Goal: Task Accomplishment & Management: Manage account settings

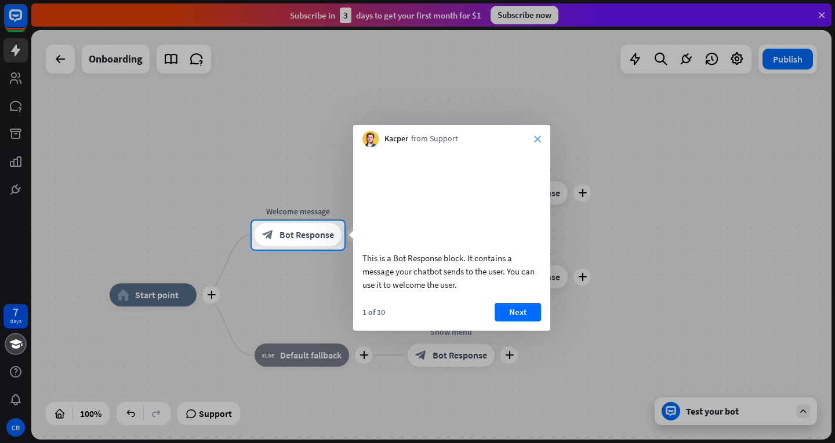
click at [534, 140] on icon "close" at bounding box center [537, 139] width 7 height 7
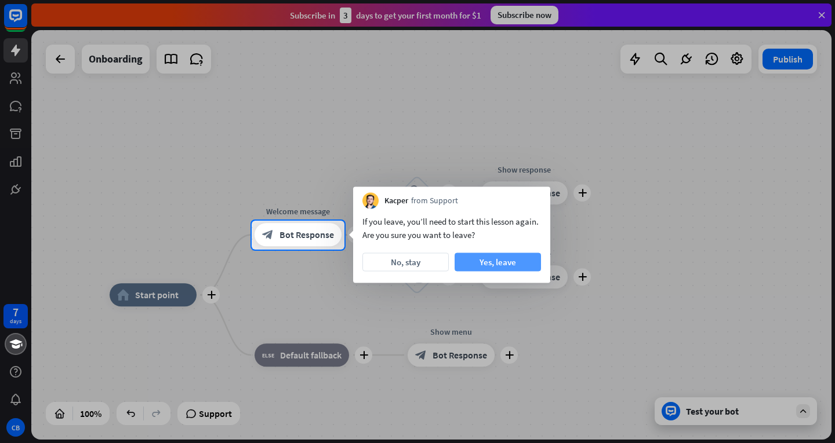
click at [476, 263] on button "Yes, leave" at bounding box center [497, 262] width 86 height 19
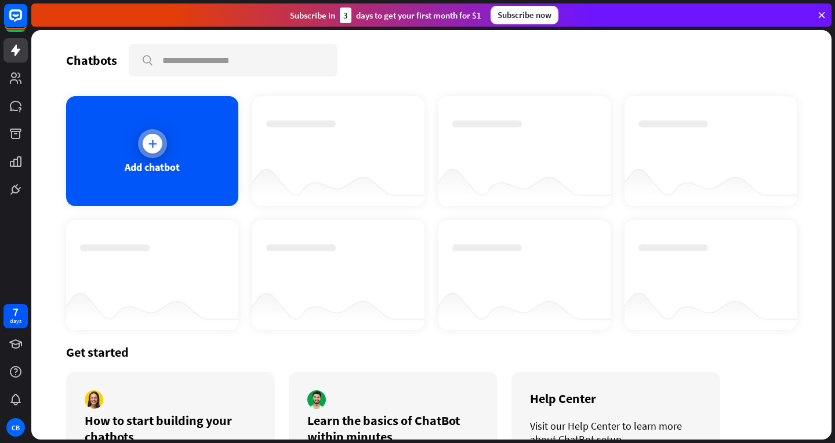
click at [154, 145] on icon at bounding box center [153, 144] width 12 height 12
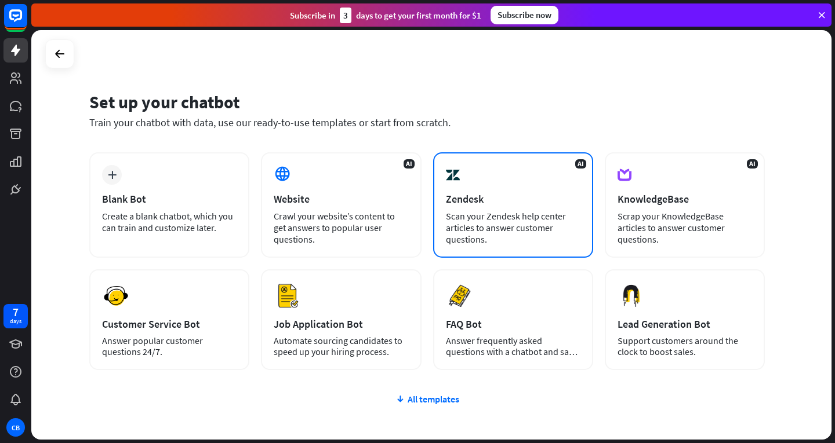
click at [570, 214] on div "Scan your Zendesk help center articles to answer customer questions." at bounding box center [513, 227] width 134 height 35
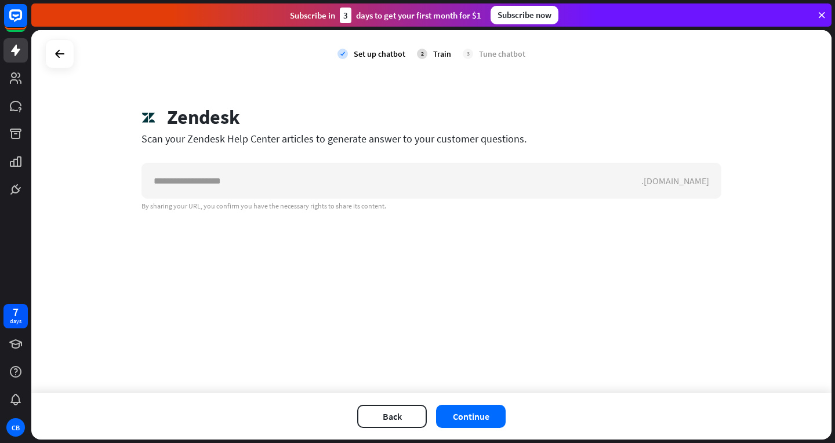
click at [544, 209] on div "check Set up chatbot 2 Train 3 Tune chatbot Zendesk Scan your Zendesk Help Cent…" at bounding box center [431, 211] width 800 height 363
click at [66, 57] on icon at bounding box center [60, 54] width 14 height 14
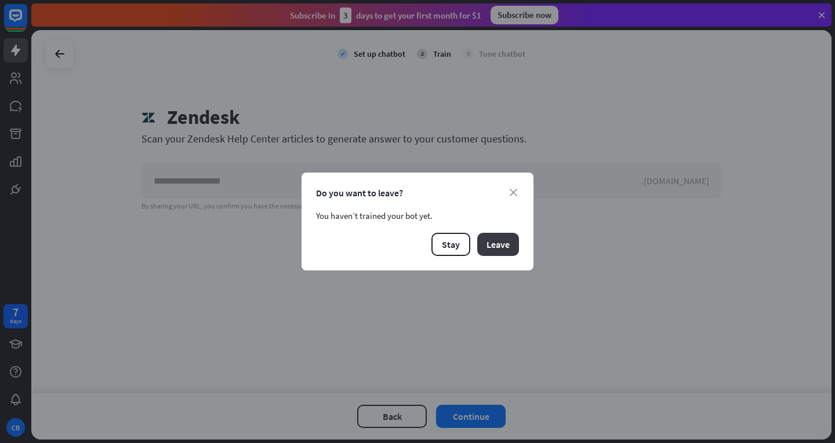
click at [506, 242] on button "Leave" at bounding box center [498, 244] width 42 height 23
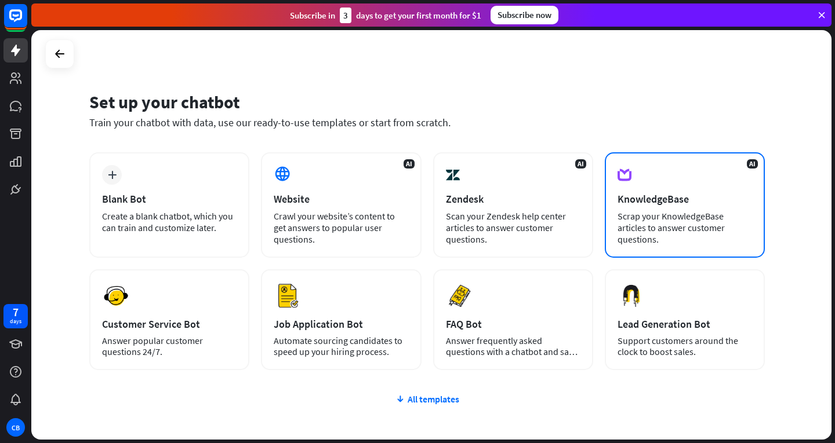
click at [668, 187] on div "AI KnowledgeBase Scrap your KnowledgeBase articles to answer customer questions." at bounding box center [684, 204] width 160 height 105
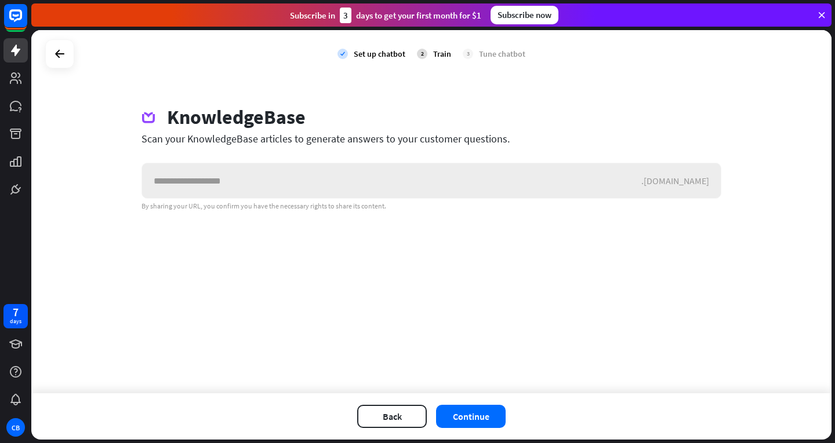
click at [232, 181] on input "text" at bounding box center [391, 180] width 499 height 35
click at [208, 134] on div "Scan your KnowledgeBase articles to generate answers to your customer questions." at bounding box center [431, 138] width 580 height 13
click at [19, 20] on icon at bounding box center [16, 16] width 14 height 14
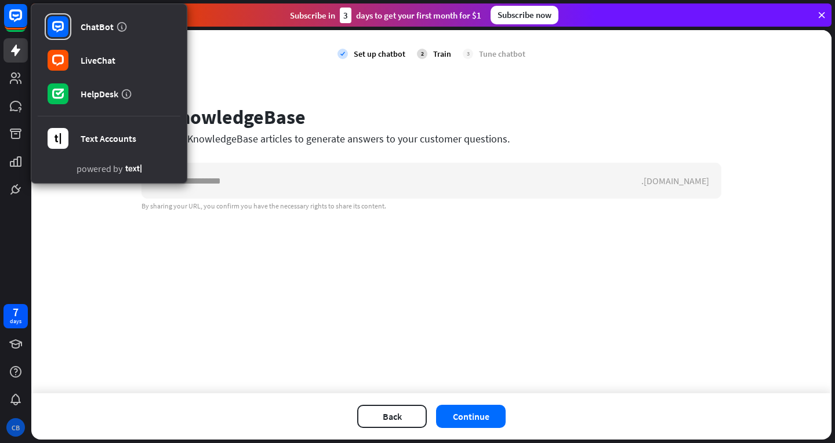
click at [16, 425] on div "CB" at bounding box center [15, 427] width 19 height 19
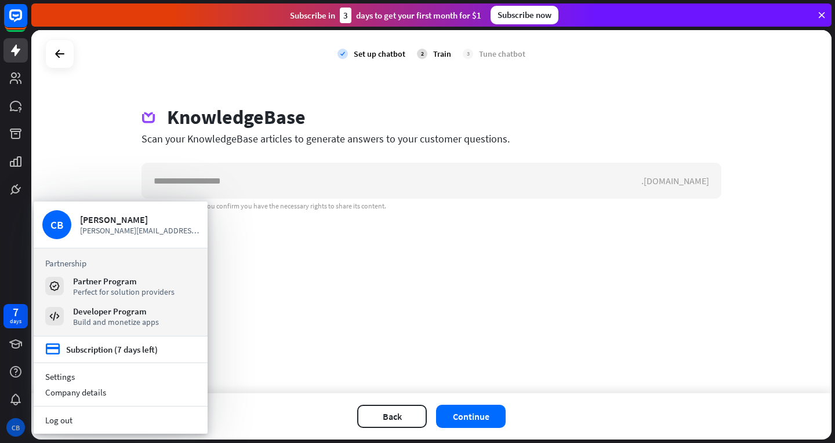
click at [13, 426] on div "CB" at bounding box center [15, 427] width 19 height 19
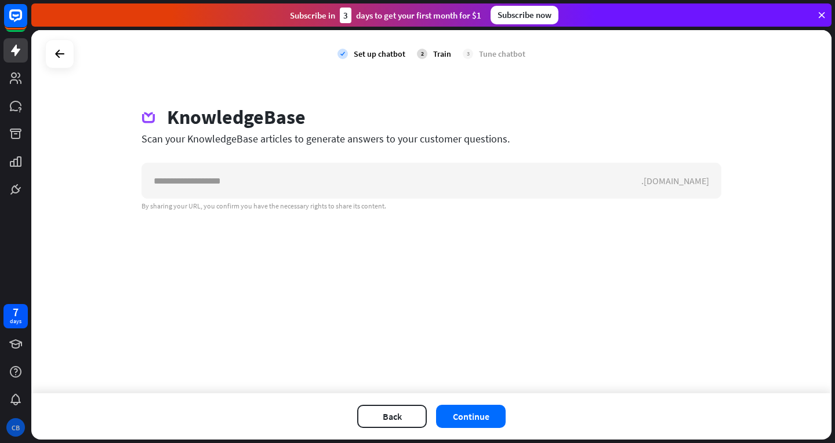
click at [13, 427] on div "CB" at bounding box center [15, 427] width 19 height 19
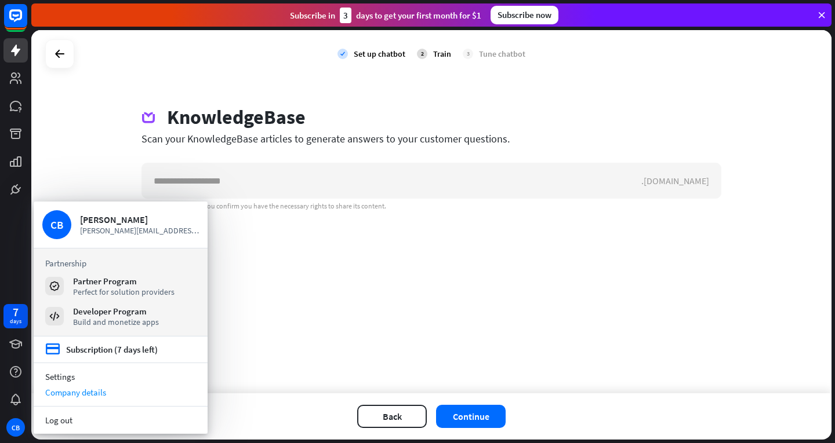
click at [84, 396] on div "Company details" at bounding box center [121, 393] width 174 height 16
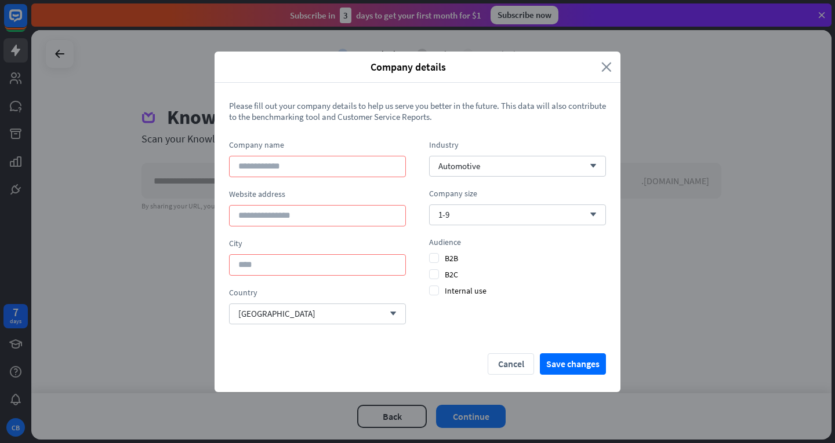
click at [609, 70] on icon "close" at bounding box center [606, 66] width 10 height 13
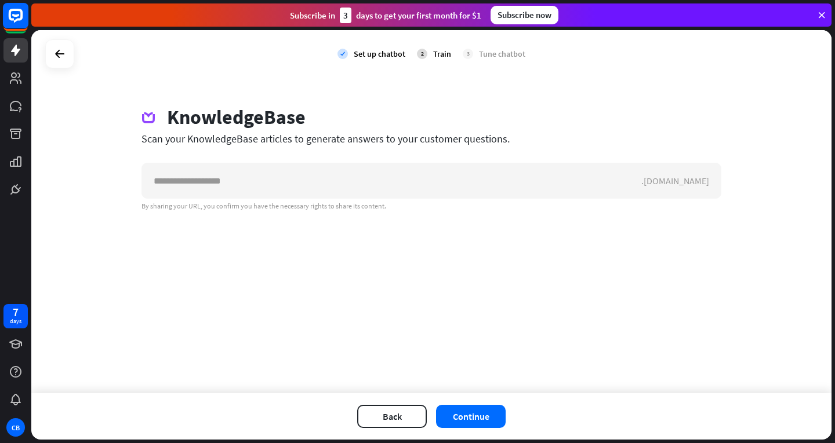
click at [21, 14] on icon at bounding box center [16, 16] width 14 height 14
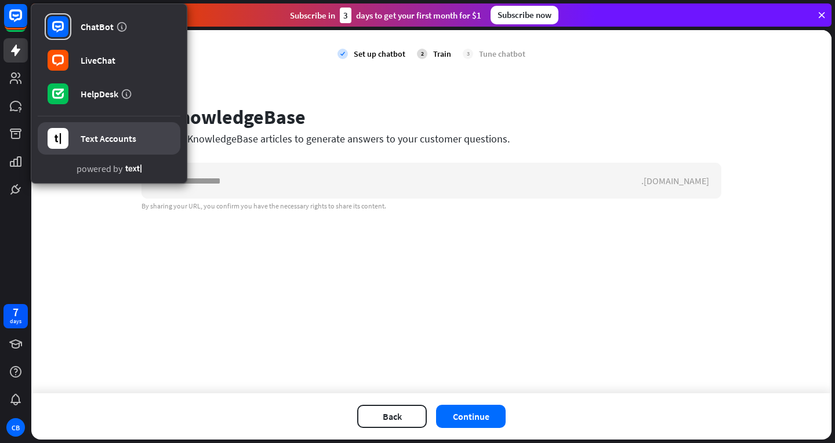
click at [99, 140] on div "Text Accounts" at bounding box center [109, 139] width 56 height 12
